Goal: Task Accomplishment & Management: Manage account settings

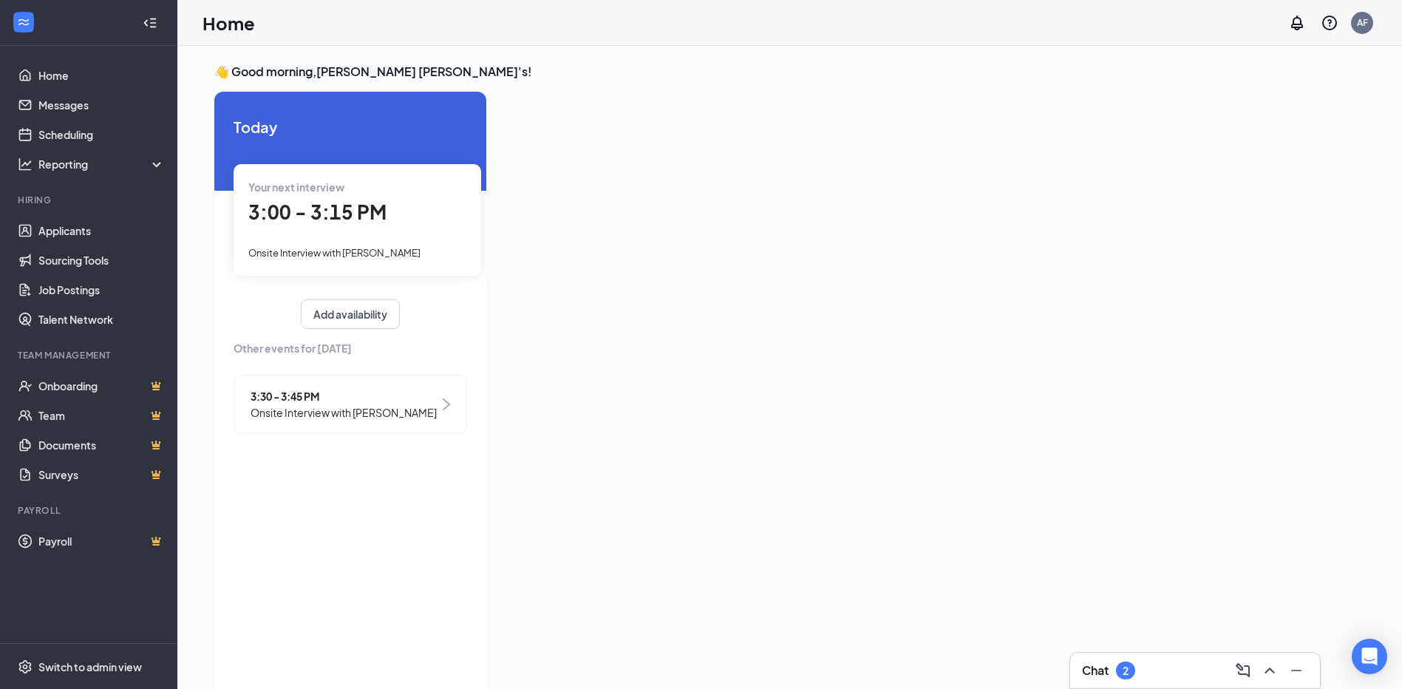
click at [276, 384] on div "3:30 - 3:45 PM Onsite Interview with [PERSON_NAME]" at bounding box center [349, 404] width 233 height 59
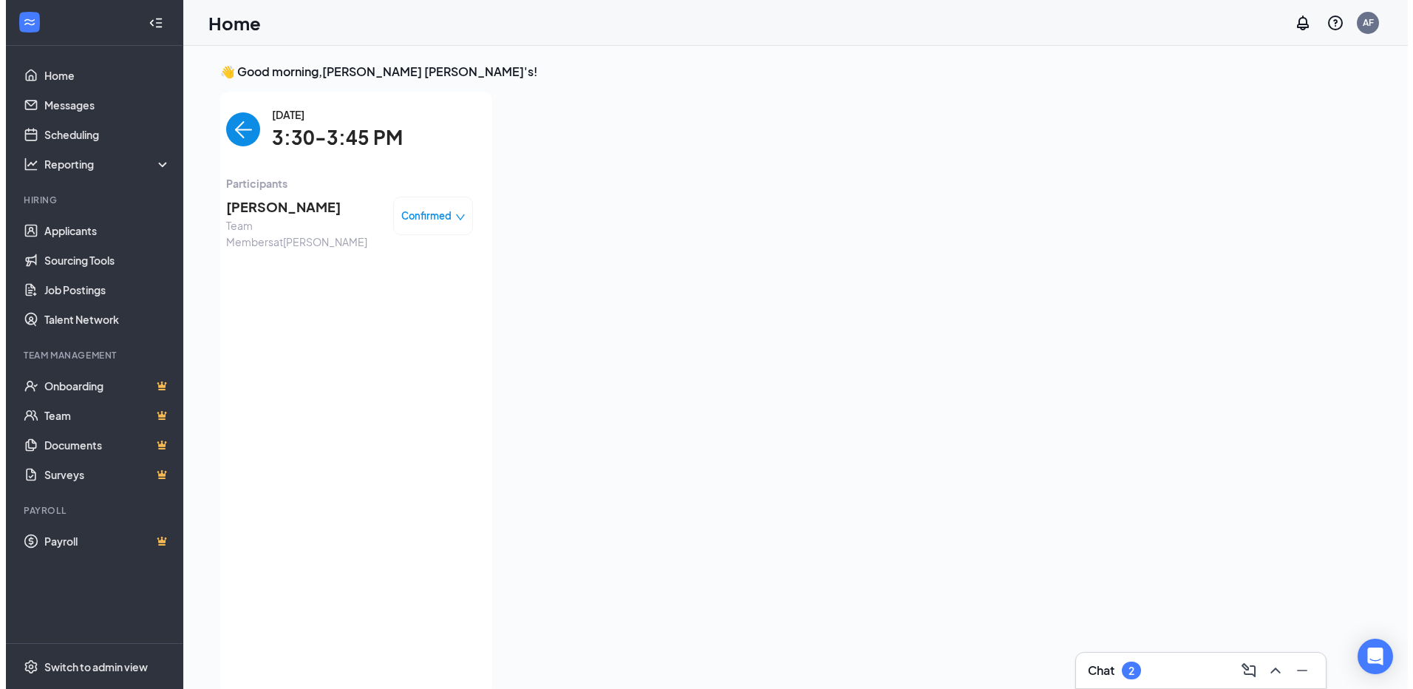
scroll to position [6, 0]
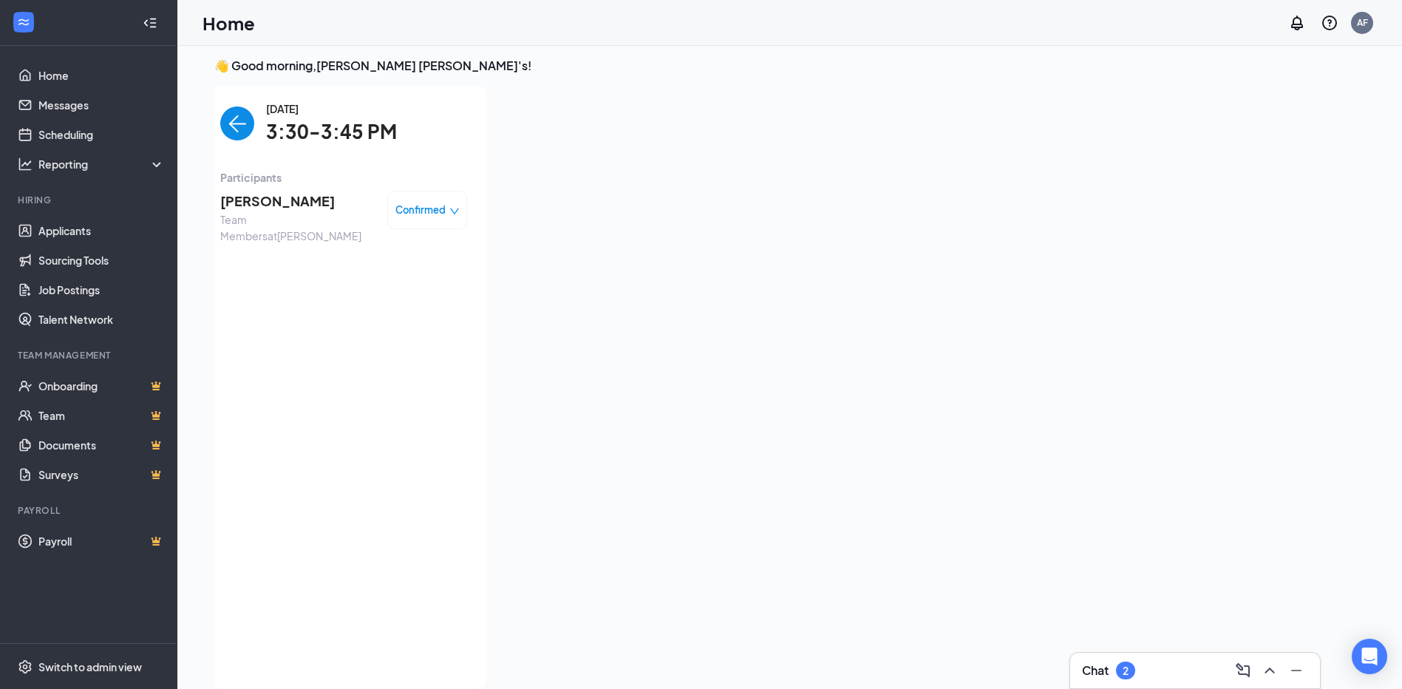
click at [289, 202] on span "[PERSON_NAME]" at bounding box center [297, 201] width 155 height 21
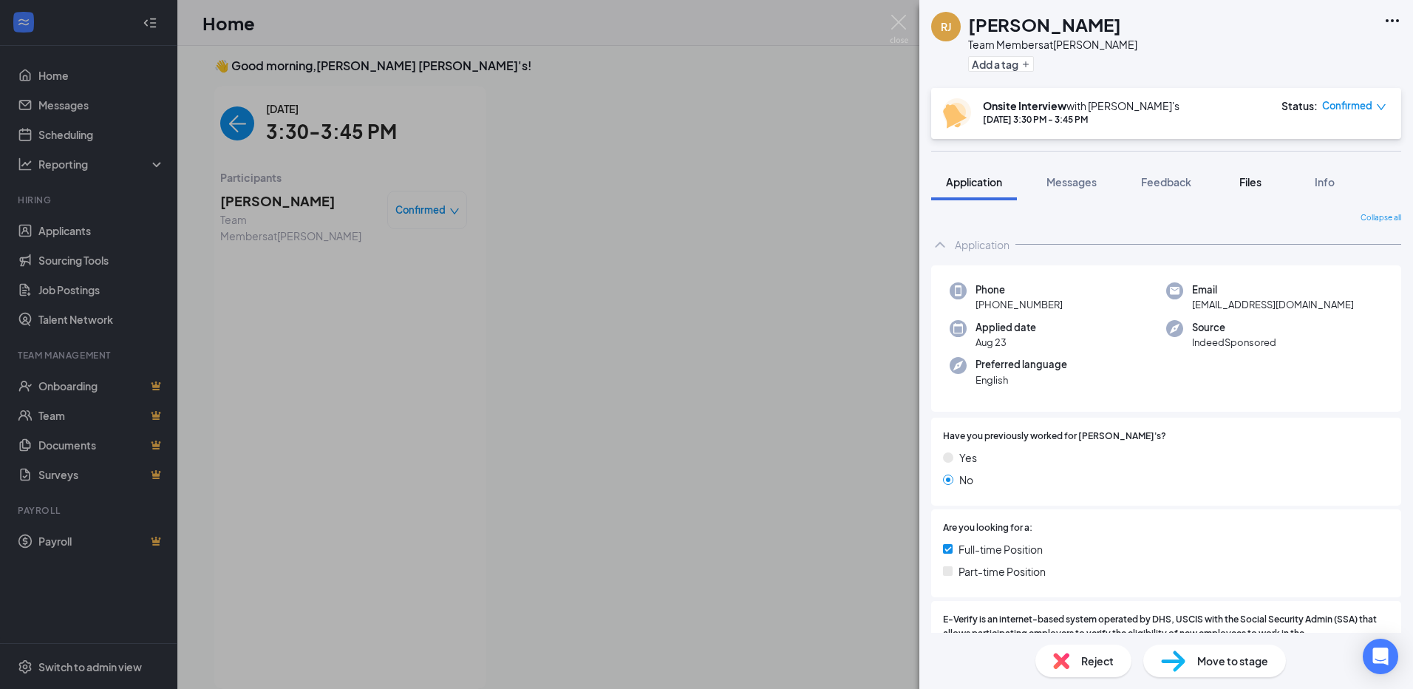
click at [1269, 183] on button "Files" at bounding box center [1250, 181] width 59 height 37
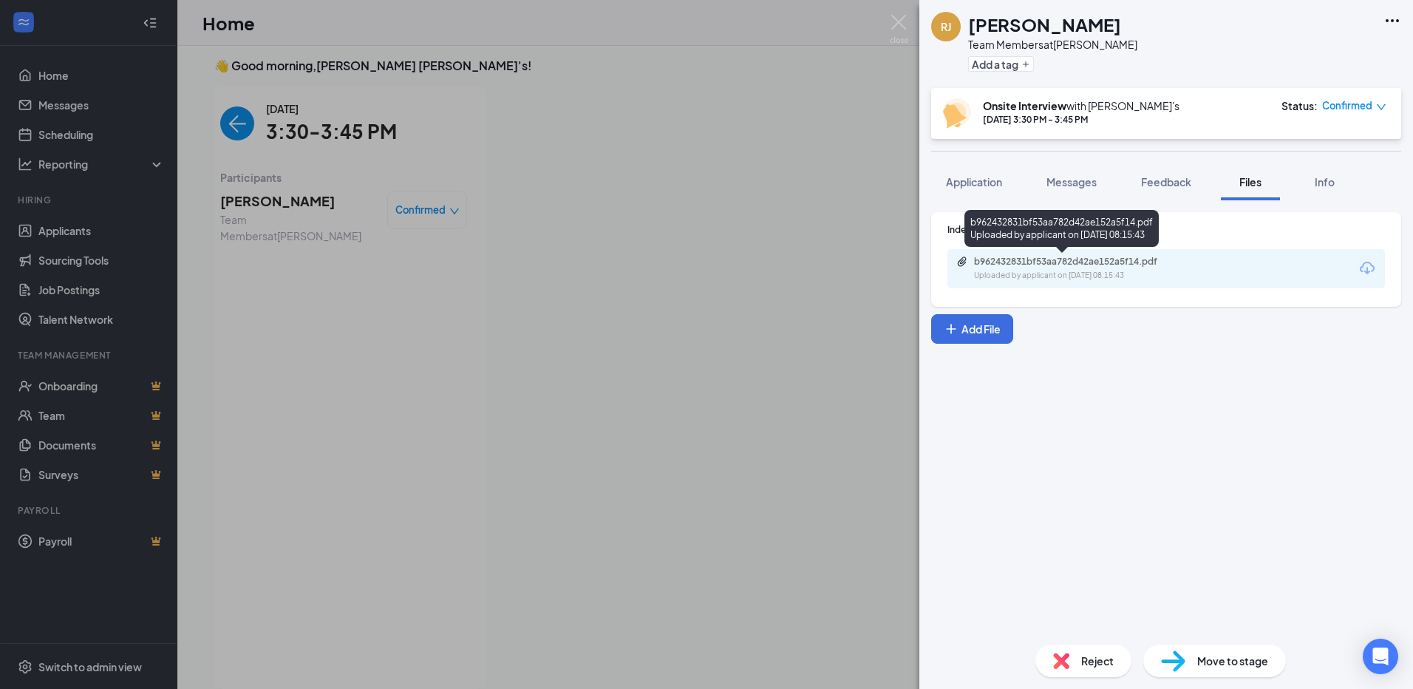
click at [1115, 273] on div "Uploaded by applicant on [DATE] 08:15:43" at bounding box center [1085, 276] width 222 height 12
click at [1075, 196] on button "Messages" at bounding box center [1071, 181] width 80 height 37
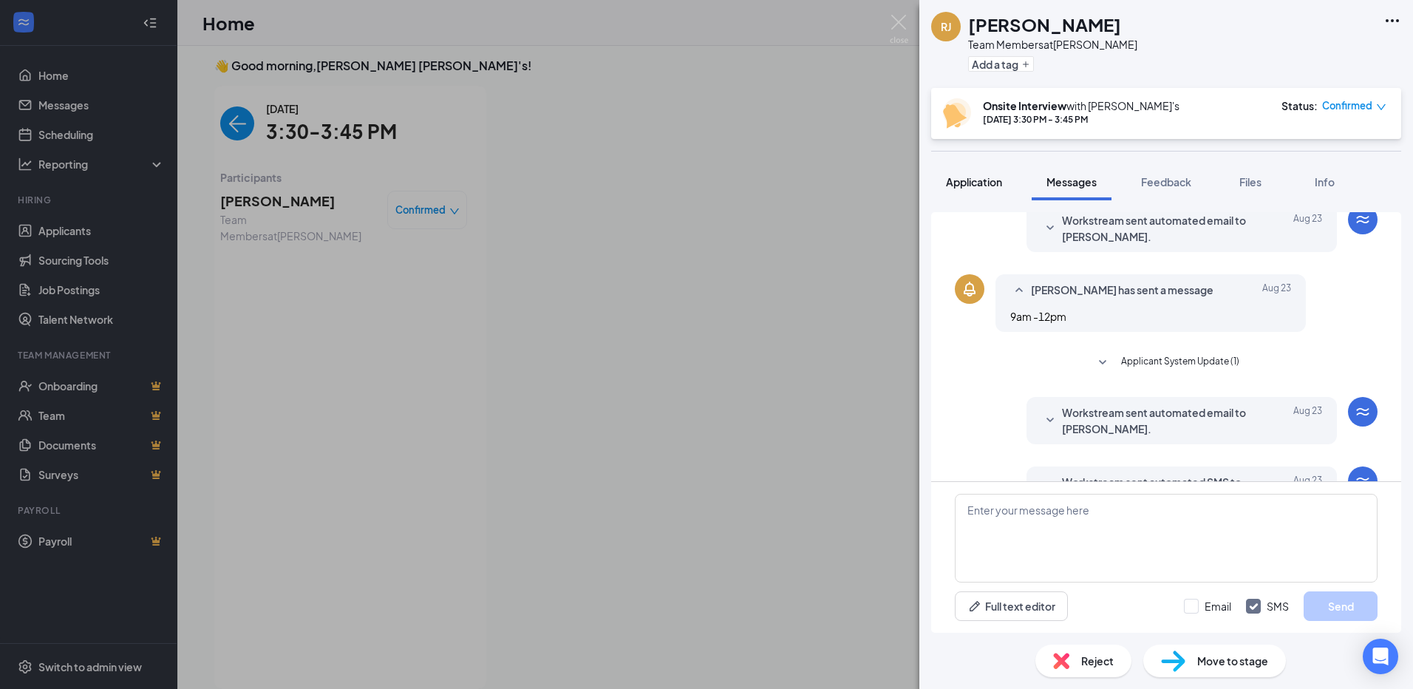
scroll to position [405, 0]
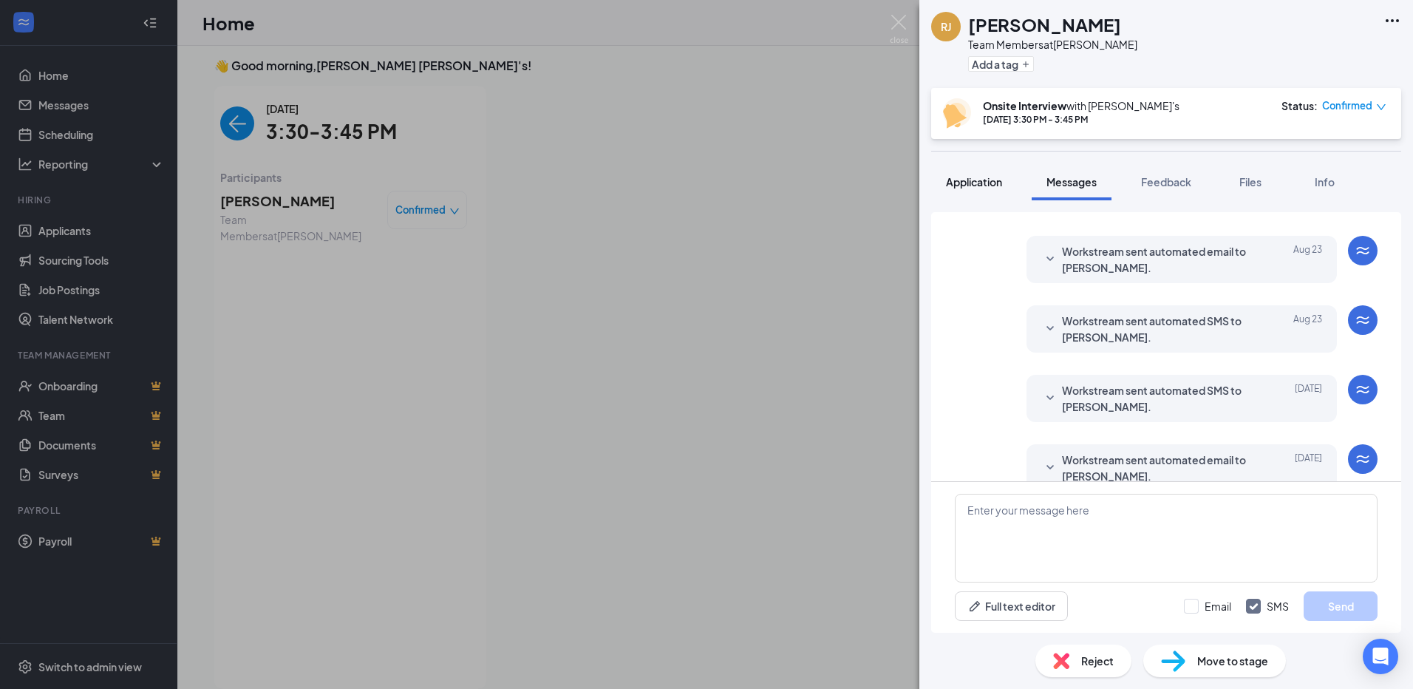
click at [997, 188] on span "Application" at bounding box center [974, 181] width 56 height 13
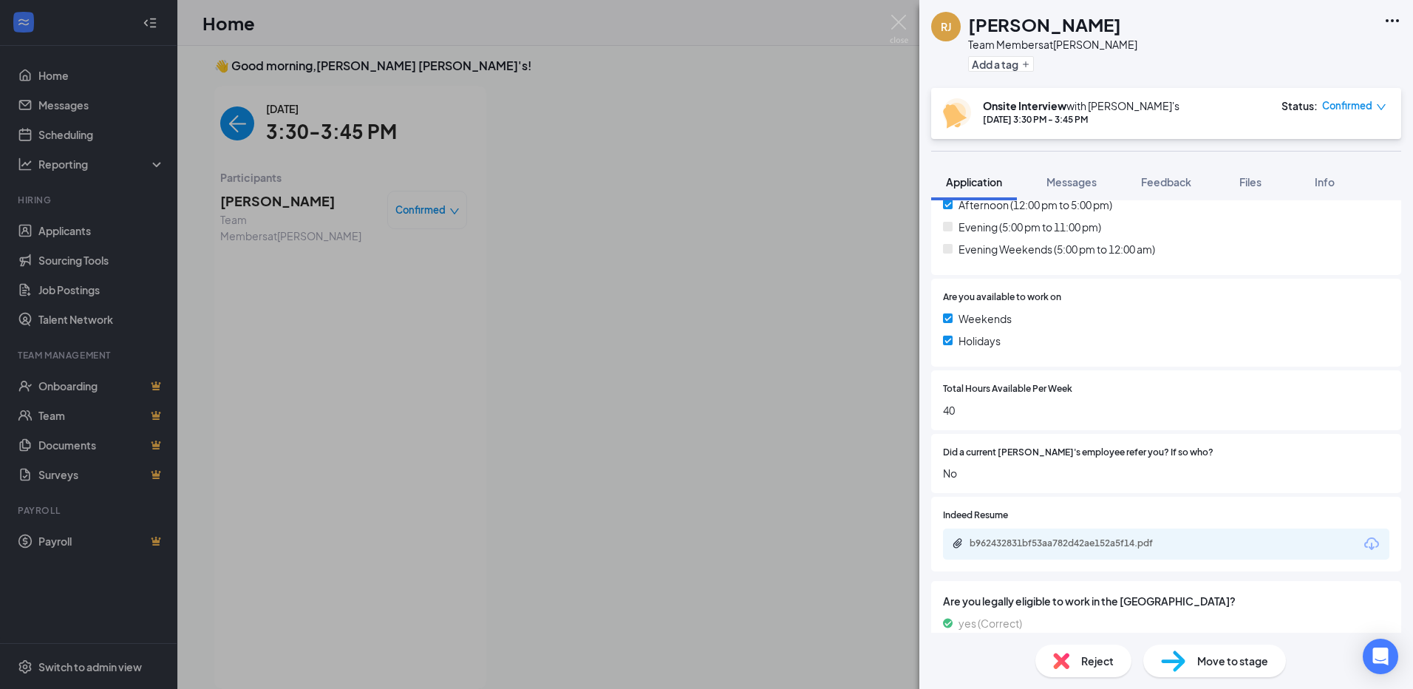
scroll to position [665, 0]
